Goal: Task Accomplishment & Management: Manage account settings

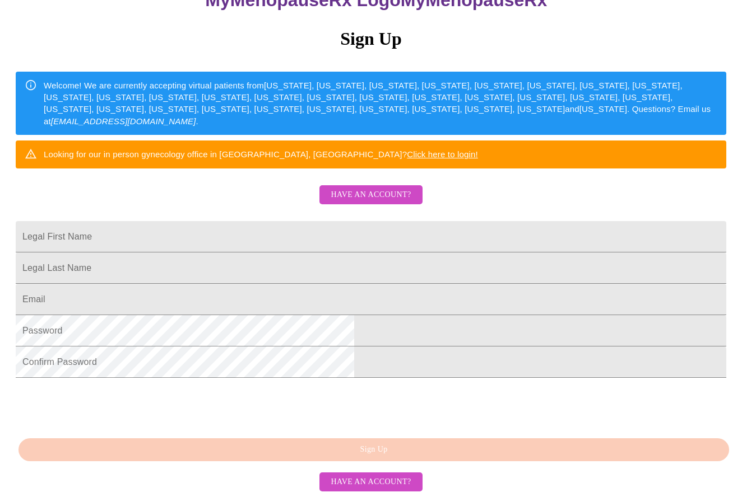
scroll to position [204, 0]
click at [354, 481] on span "Have an account?" at bounding box center [370, 482] width 80 height 14
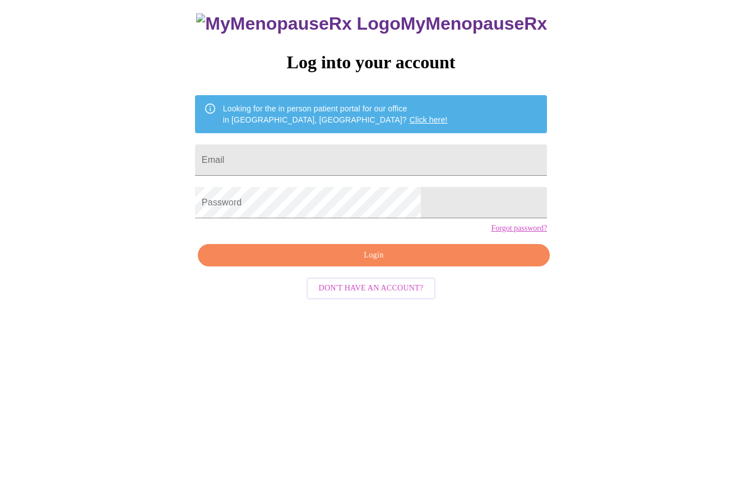
scroll to position [11, 0]
